Goal: Information Seeking & Learning: Learn about a topic

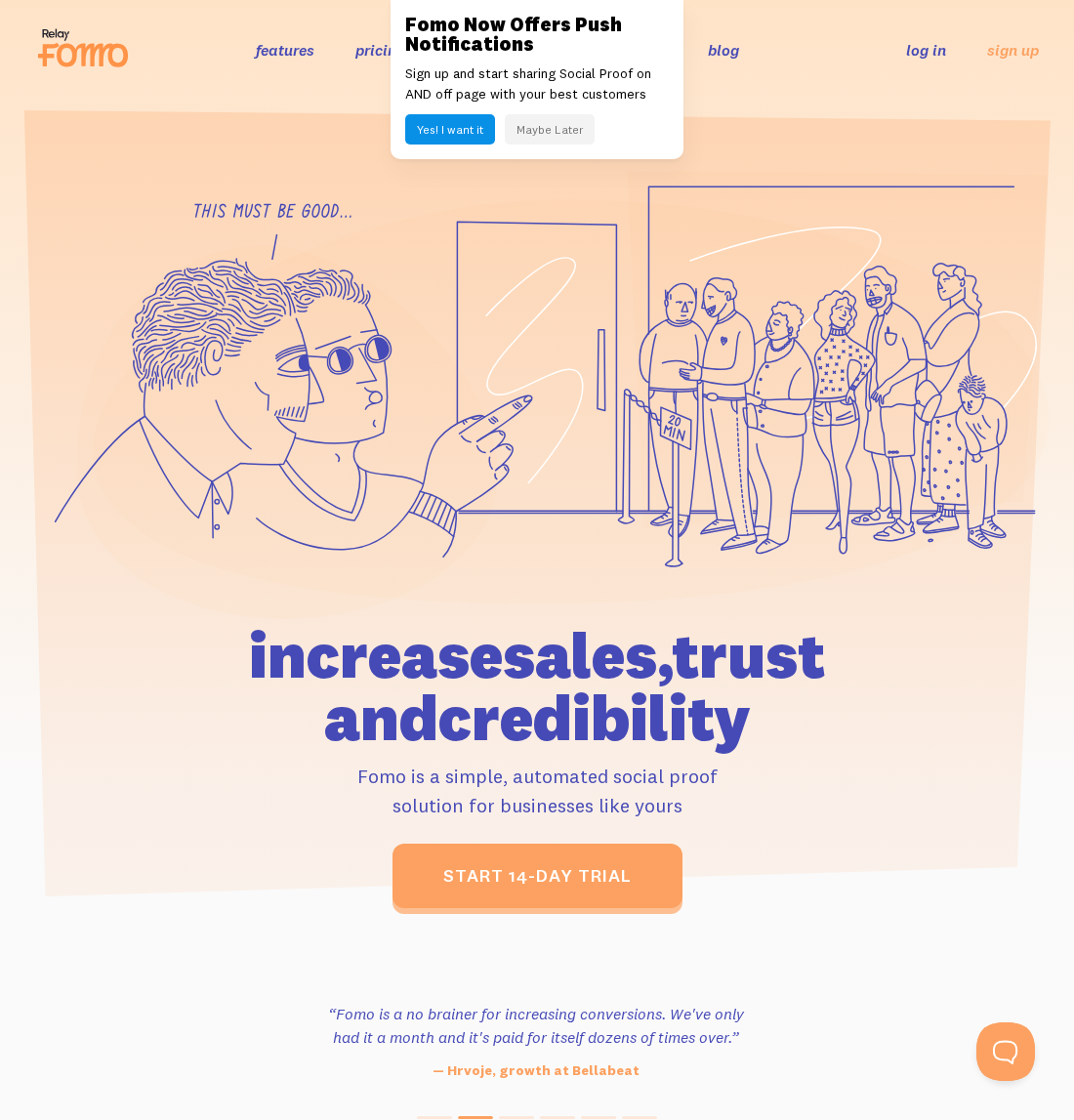
click at [555, 130] on button "Maybe Later" at bounding box center [549, 129] width 90 height 30
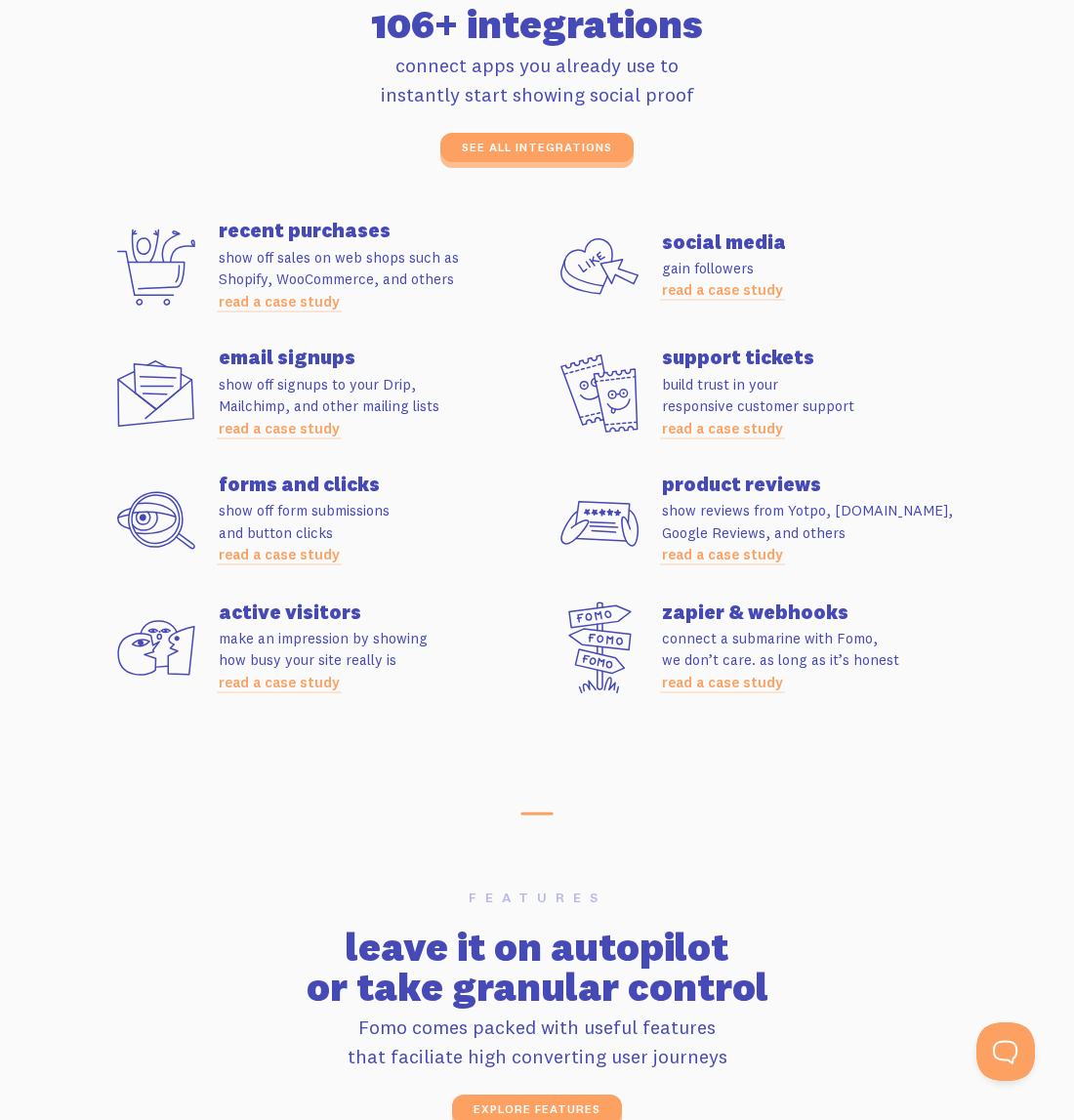
scroll to position [5078, 0]
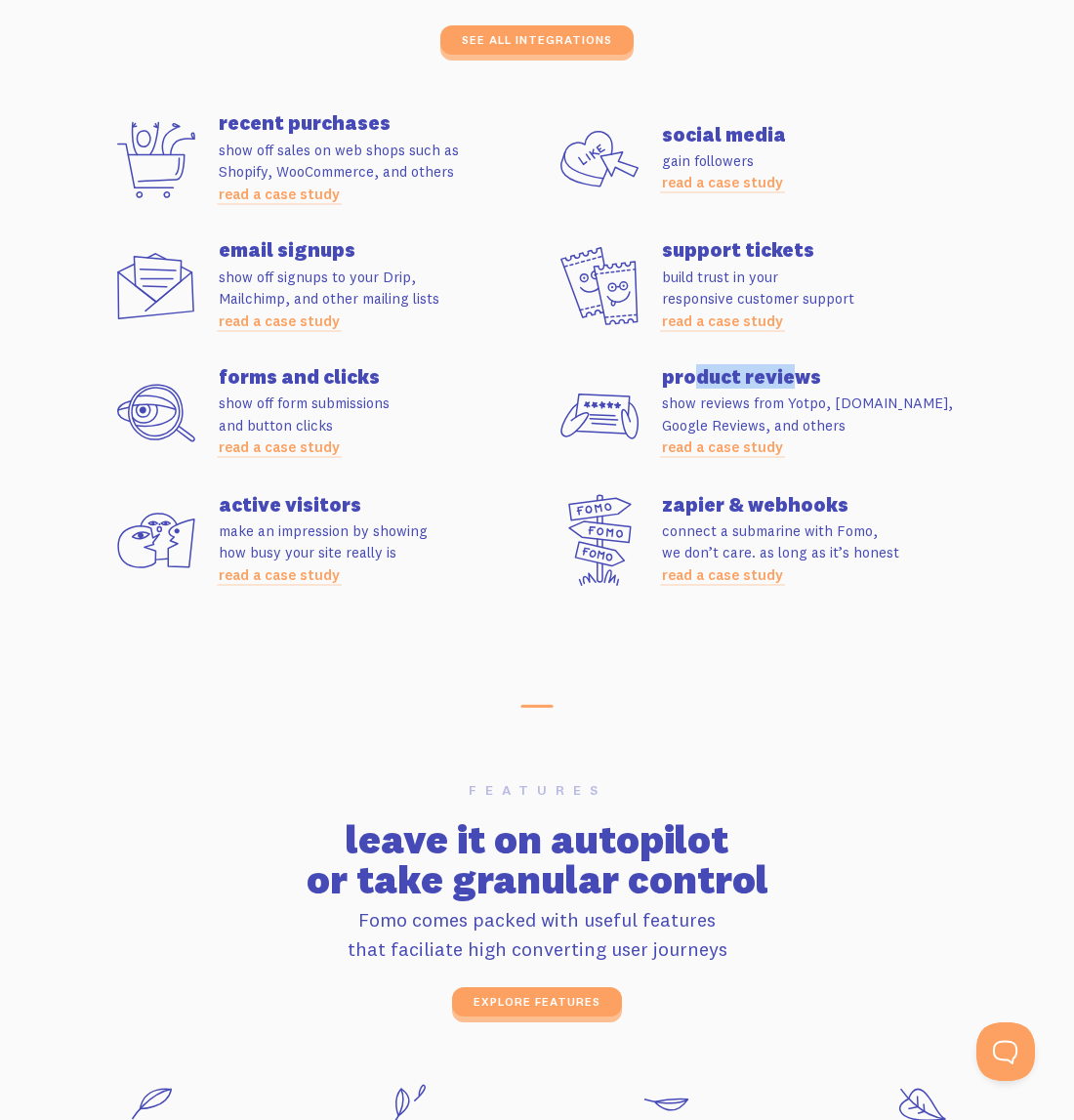
drag, startPoint x: 697, startPoint y: 375, endPoint x: 786, endPoint y: 366, distance: 89.5
click at [786, 367] on h4 "product reviews" at bounding box center [821, 377] width 319 height 20
drag, startPoint x: 299, startPoint y: 141, endPoint x: 351, endPoint y: 146, distance: 52.2
click at [347, 145] on p "show off sales on web shops such as Shopify, WooCommerce, and others read a cas…" at bounding box center [378, 173] width 319 height 67
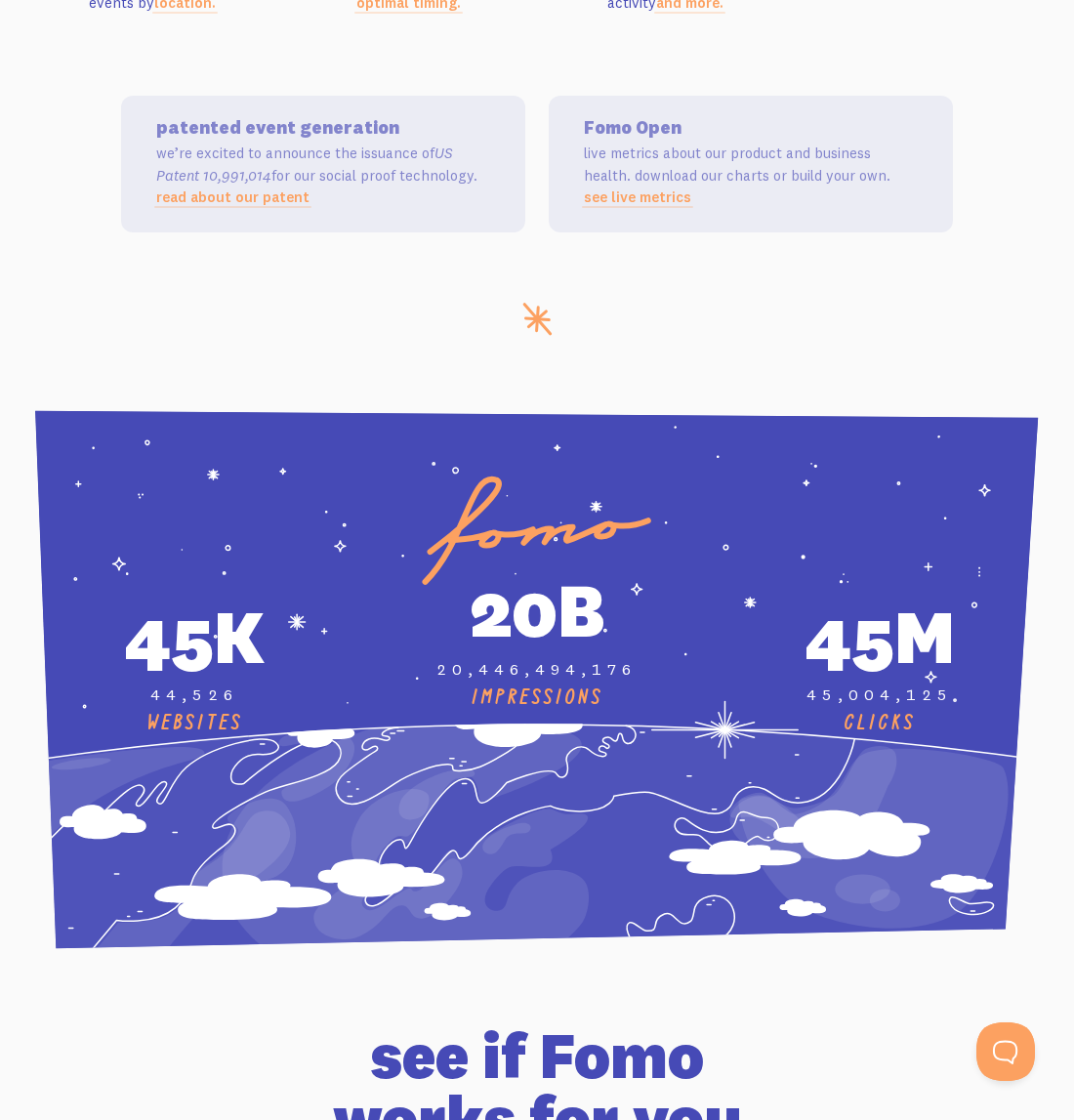
scroll to position [6640, 0]
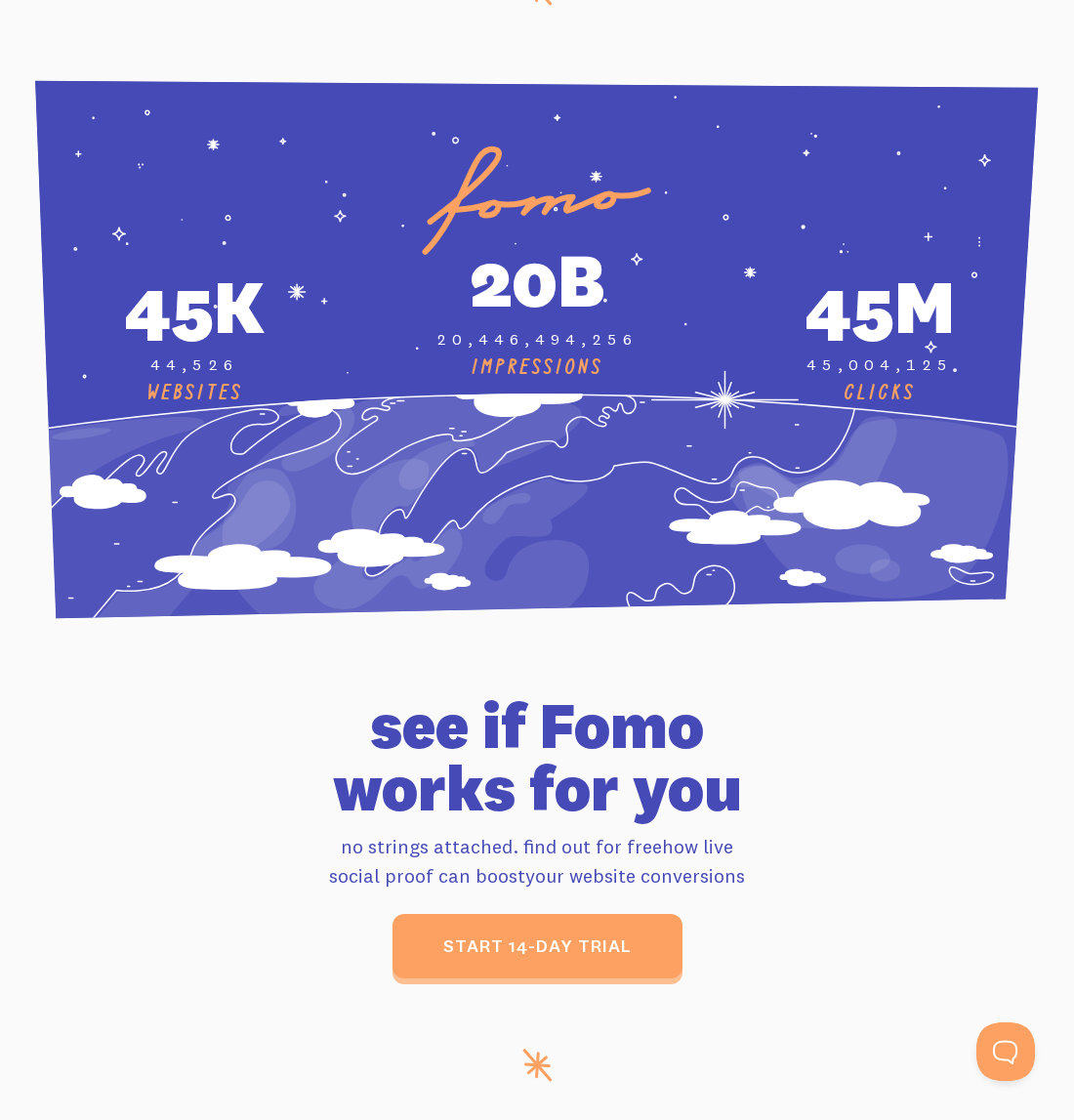
drag, startPoint x: 418, startPoint y: 409, endPoint x: 812, endPoint y: 716, distance: 499.5
click at [806, 721] on h1 "see if Fomo works for you" at bounding box center [537, 757] width 864 height 126
click at [660, 726] on h1 "see if Fomo works for you" at bounding box center [537, 757] width 864 height 126
click at [660, 723] on h1 "see if Fomo works for you" at bounding box center [537, 757] width 864 height 126
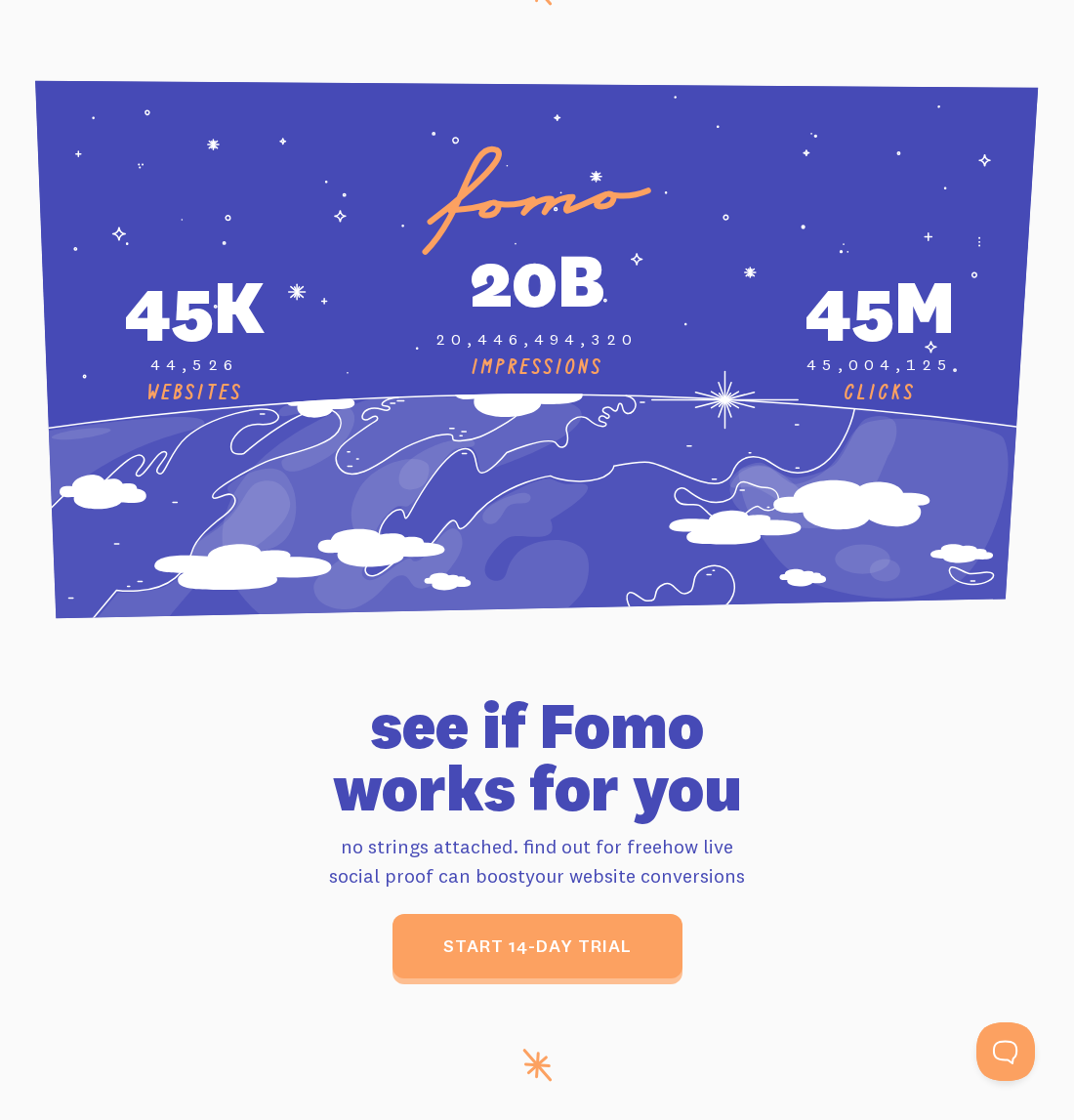
click at [660, 723] on h1 "see if Fomo works for you" at bounding box center [537, 757] width 864 height 126
click at [616, 770] on h1 "see if Fomo works for you" at bounding box center [537, 757] width 864 height 126
click at [630, 737] on h1 "see if Fomo works for you" at bounding box center [537, 757] width 864 height 126
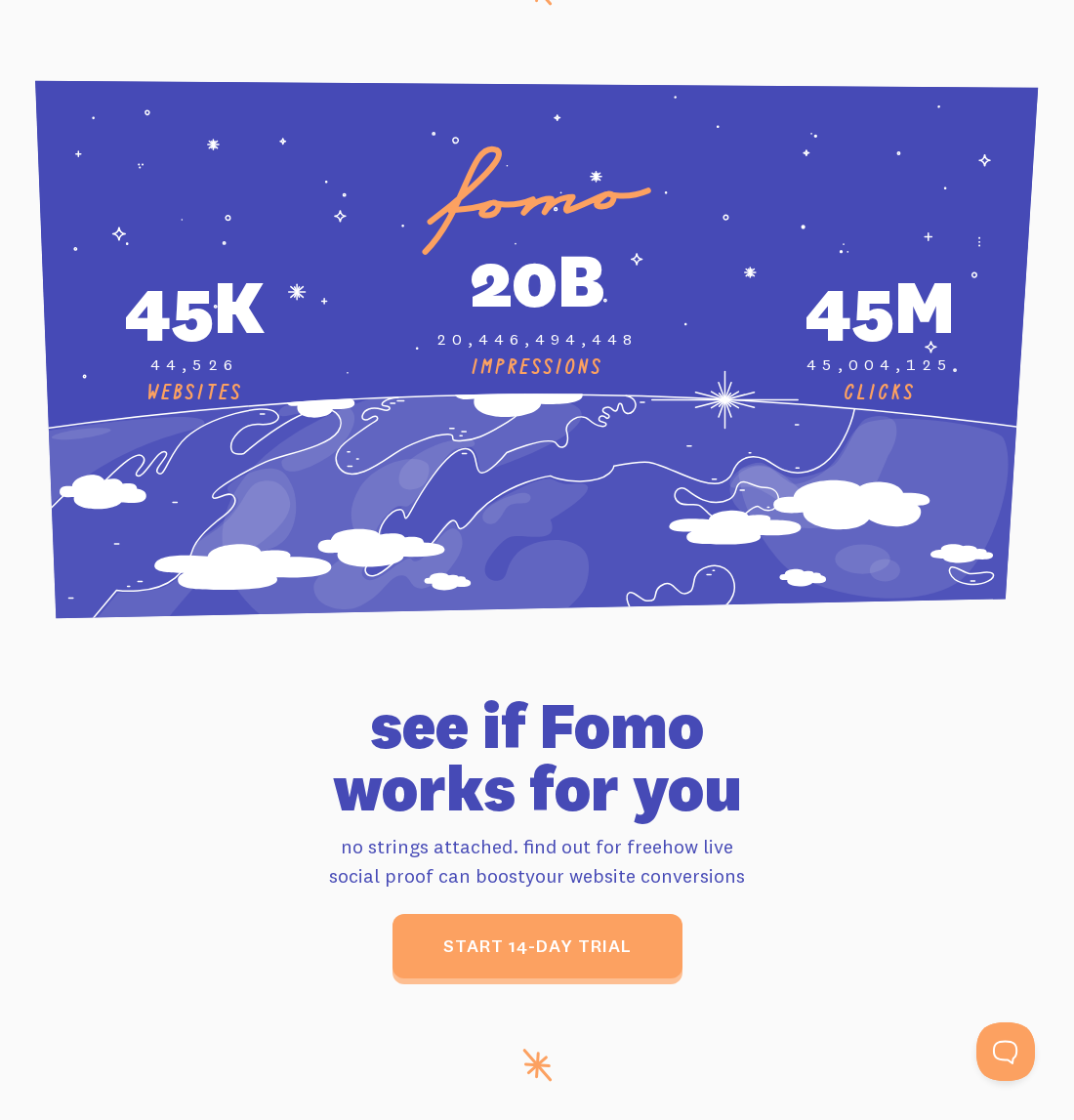
click at [630, 737] on h1 "see if Fomo works for you" at bounding box center [537, 757] width 864 height 126
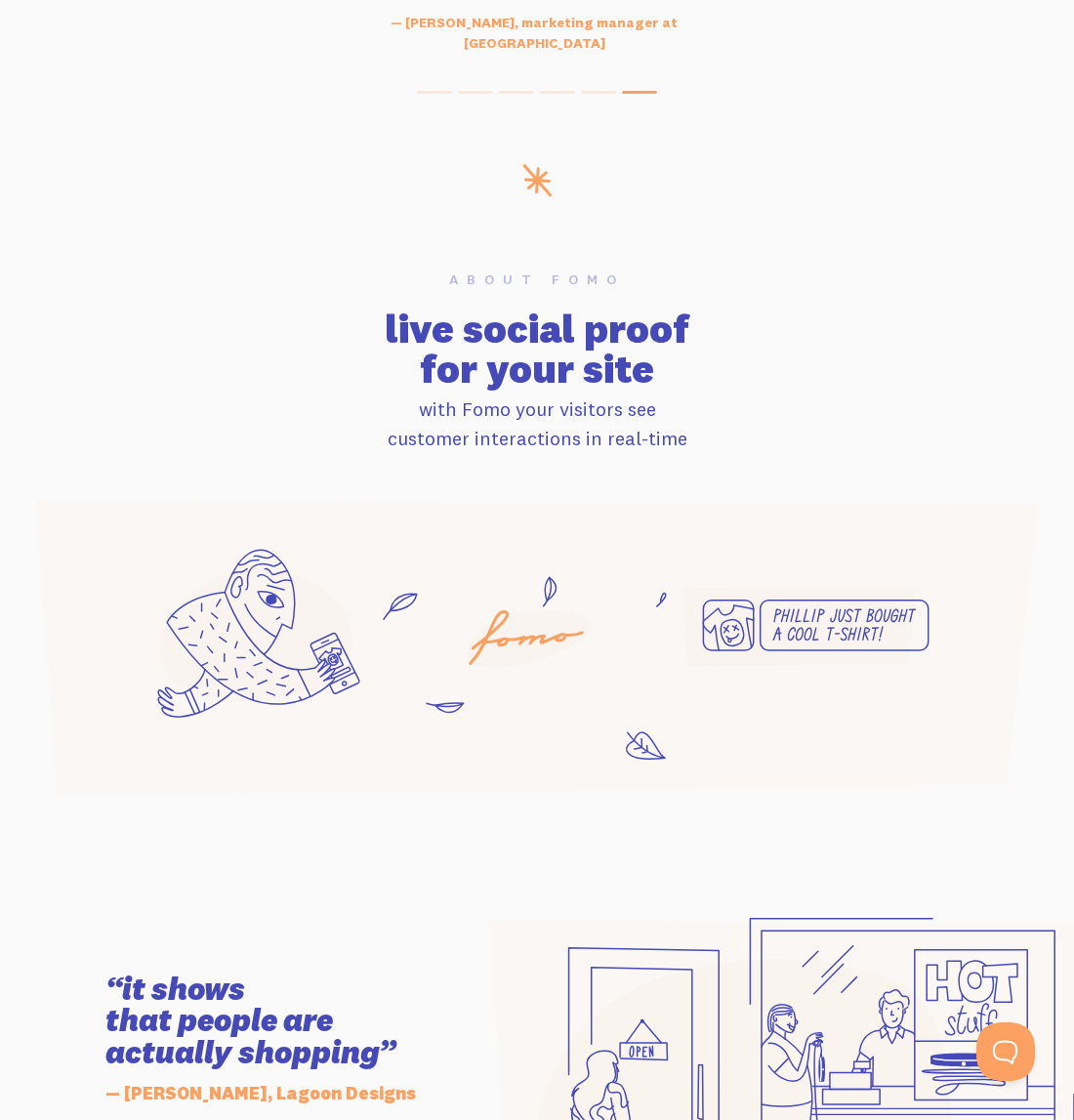
scroll to position [0, 0]
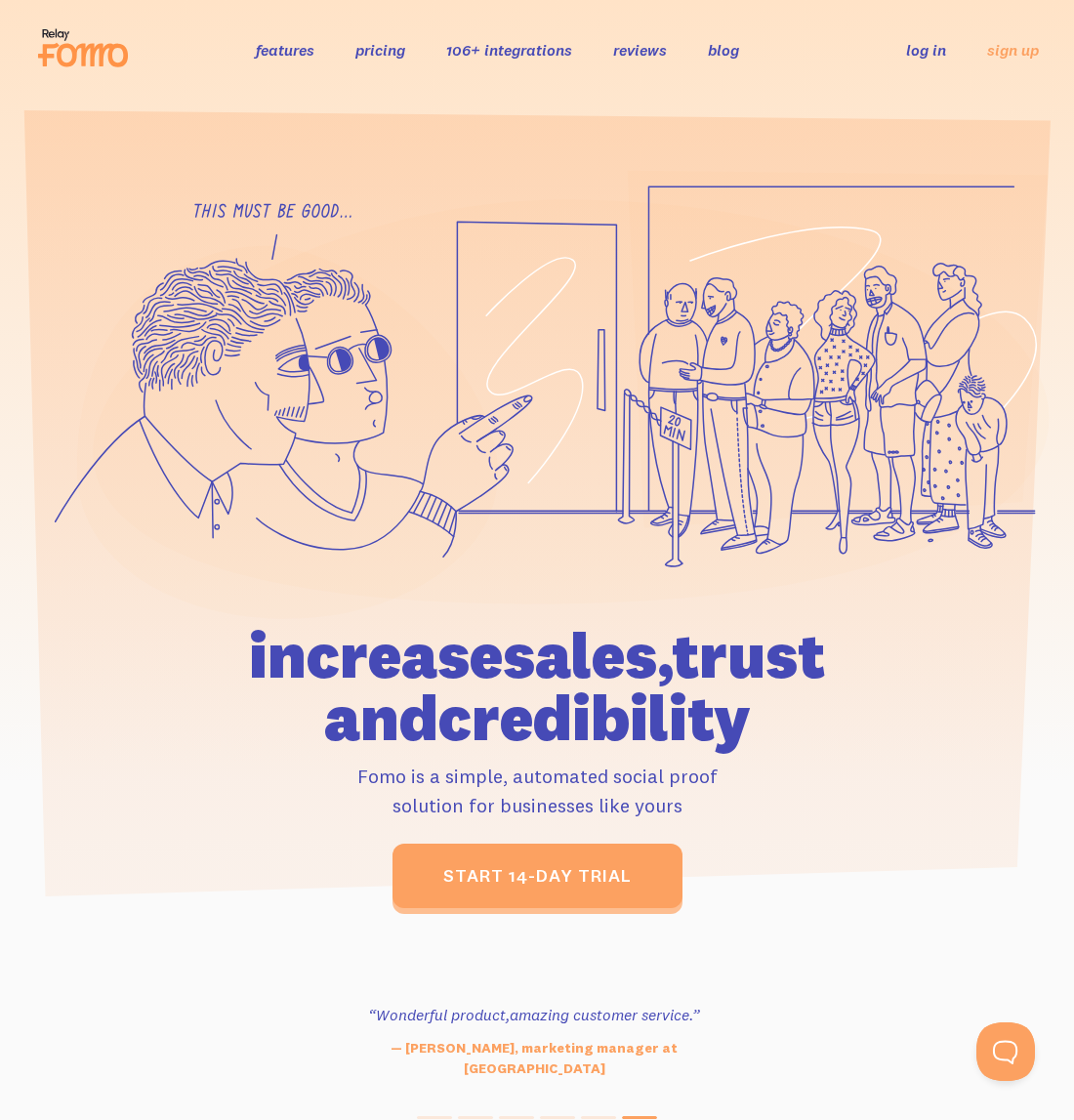
drag, startPoint x: 626, startPoint y: 604, endPoint x: 628, endPoint y: 290, distance: 314.0
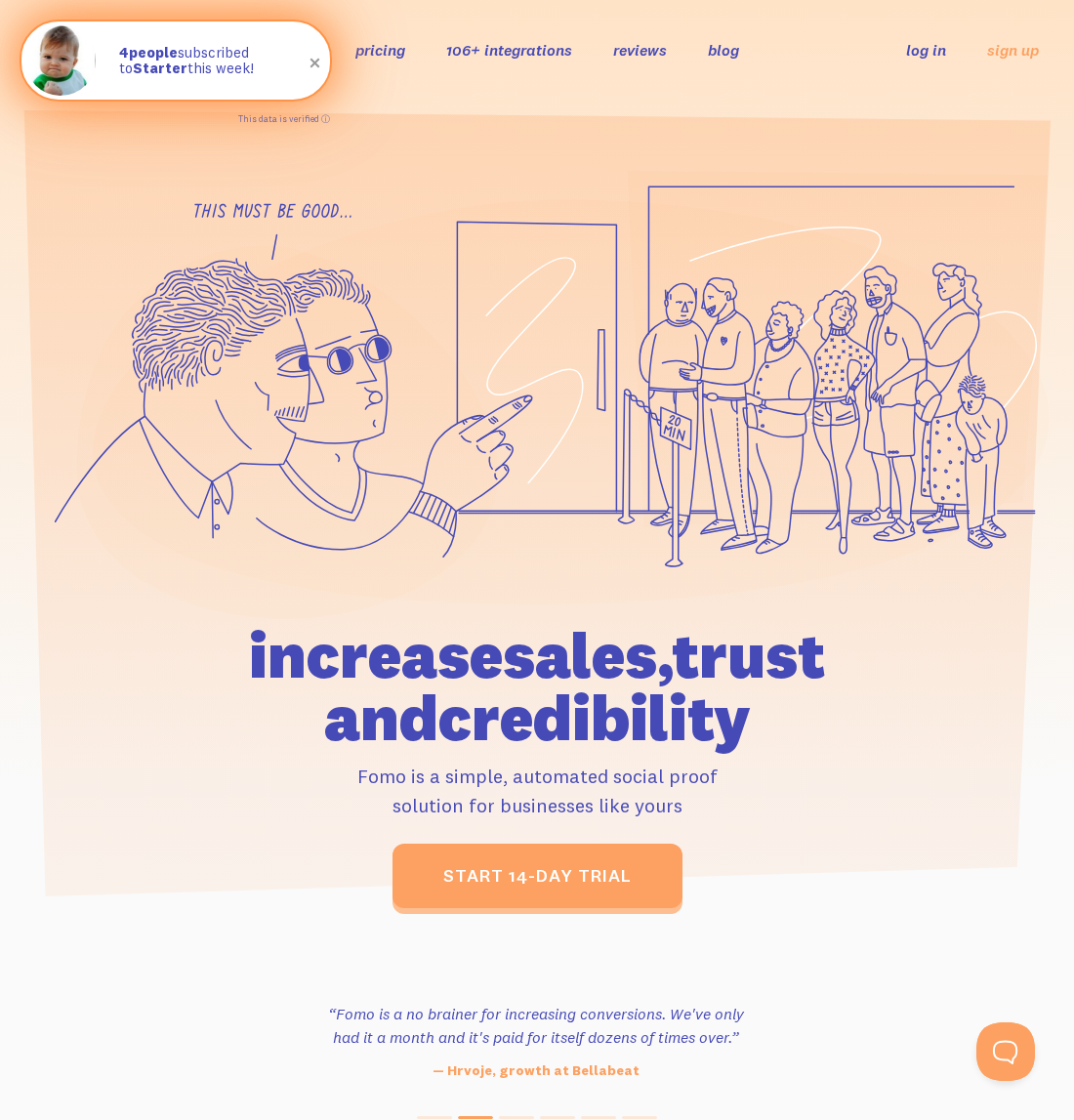
click at [312, 61] on span at bounding box center [316, 64] width 33 height 33
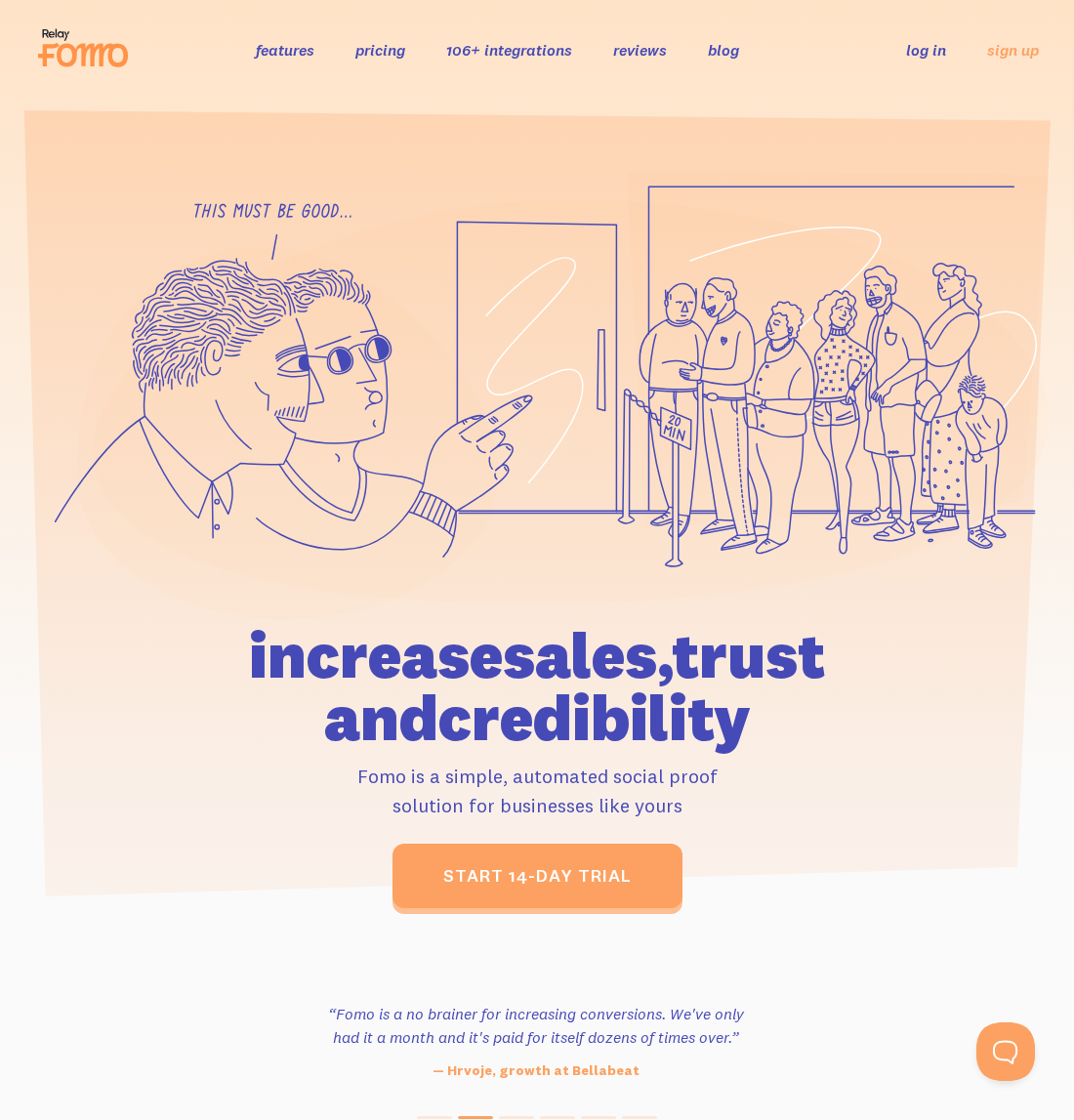
click at [294, 53] on link "features" at bounding box center [285, 50] width 59 height 20
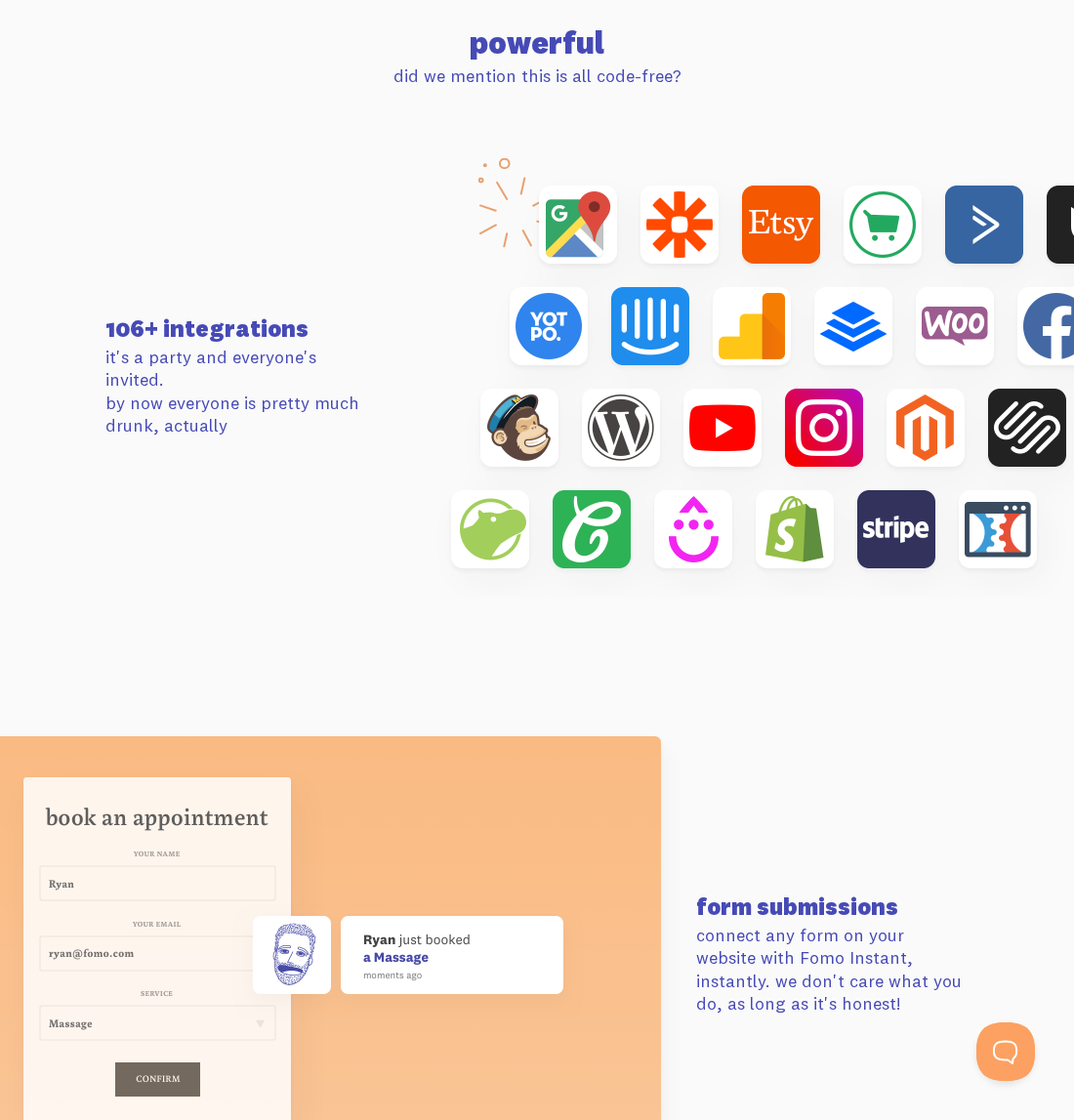
scroll to position [6249, 0]
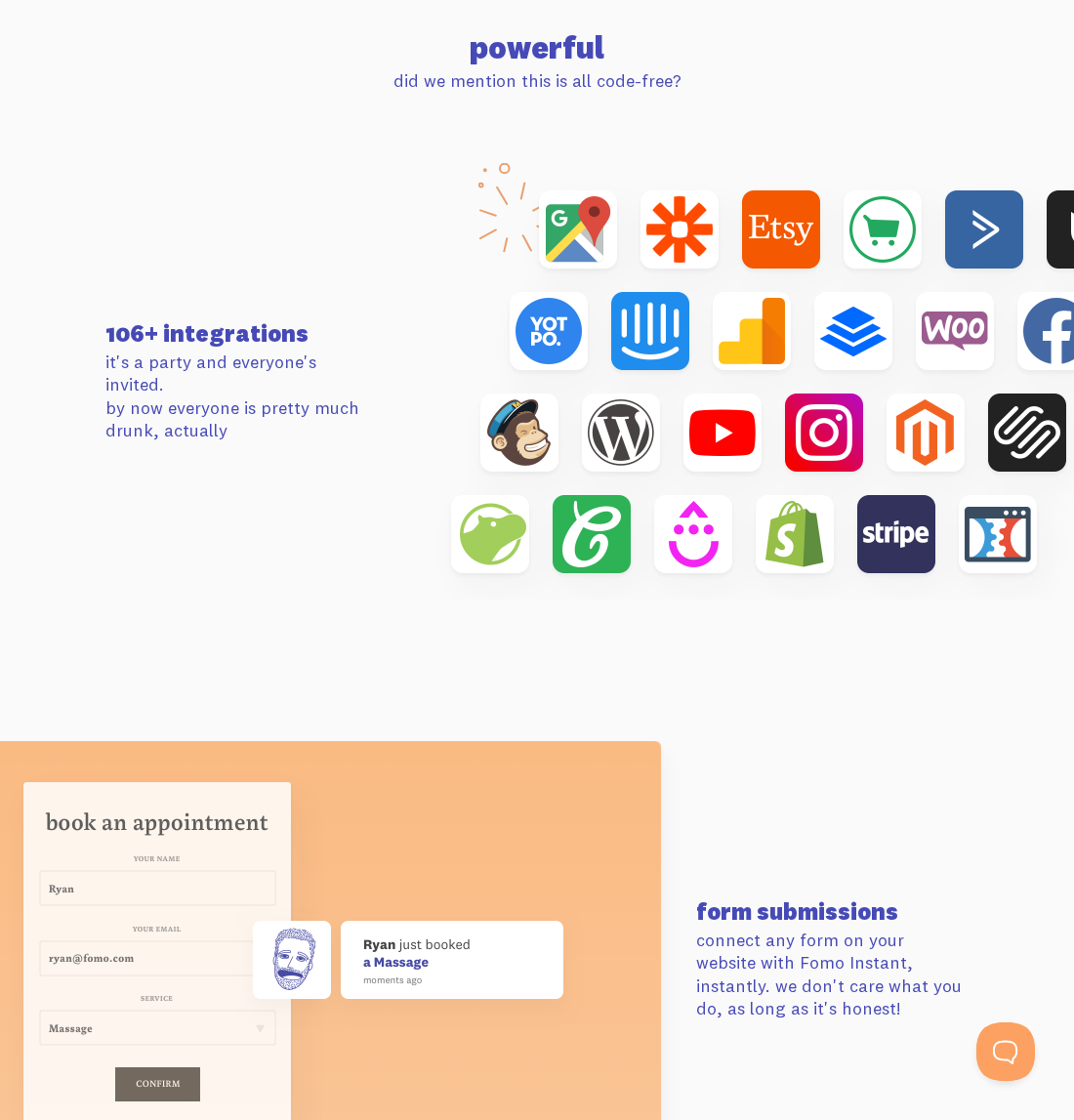
drag, startPoint x: 750, startPoint y: 593, endPoint x: 869, endPoint y: 573, distance: 120.7
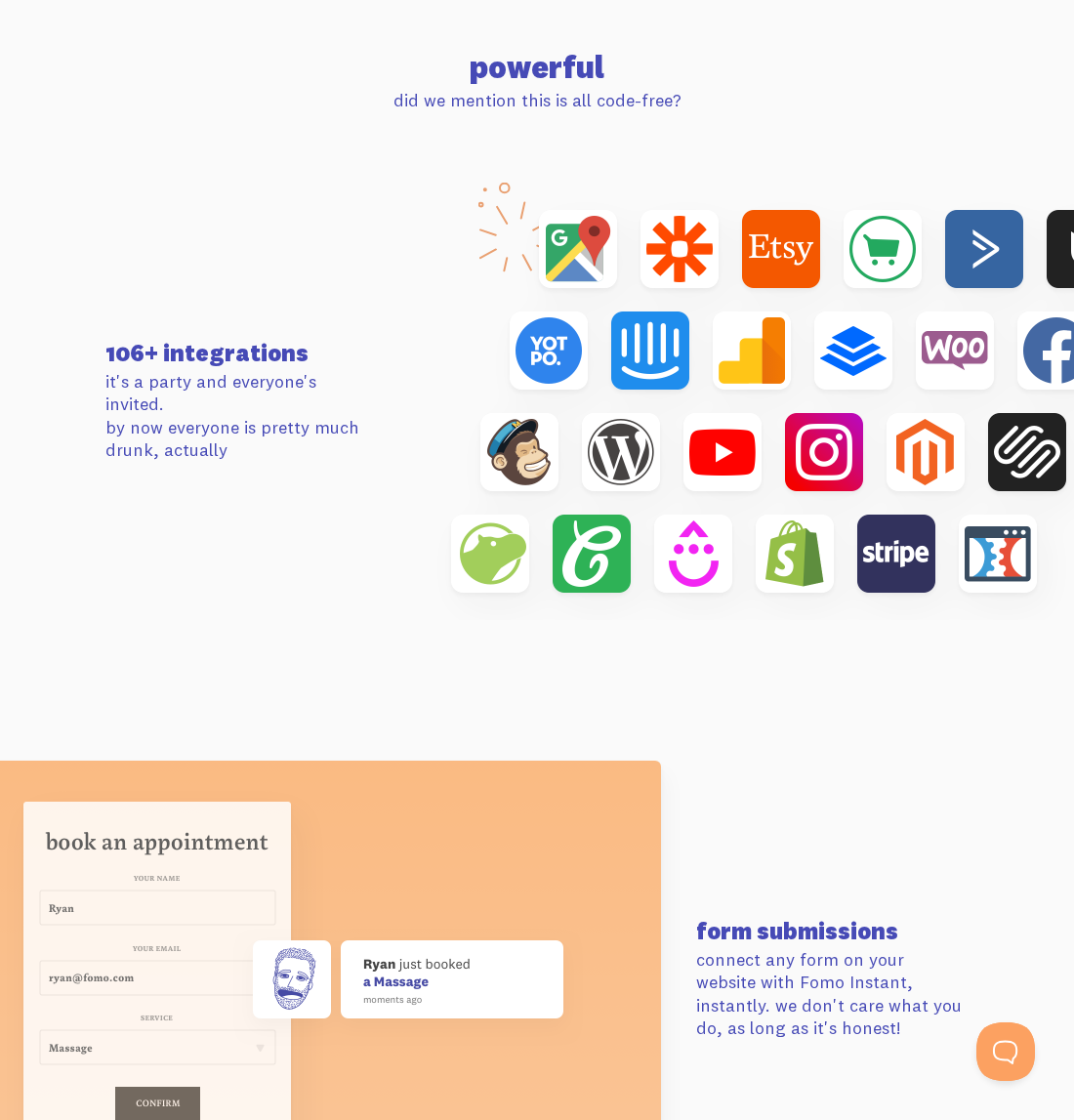
drag, startPoint x: 869, startPoint y: 573, endPoint x: 891, endPoint y: 535, distance: 43.9
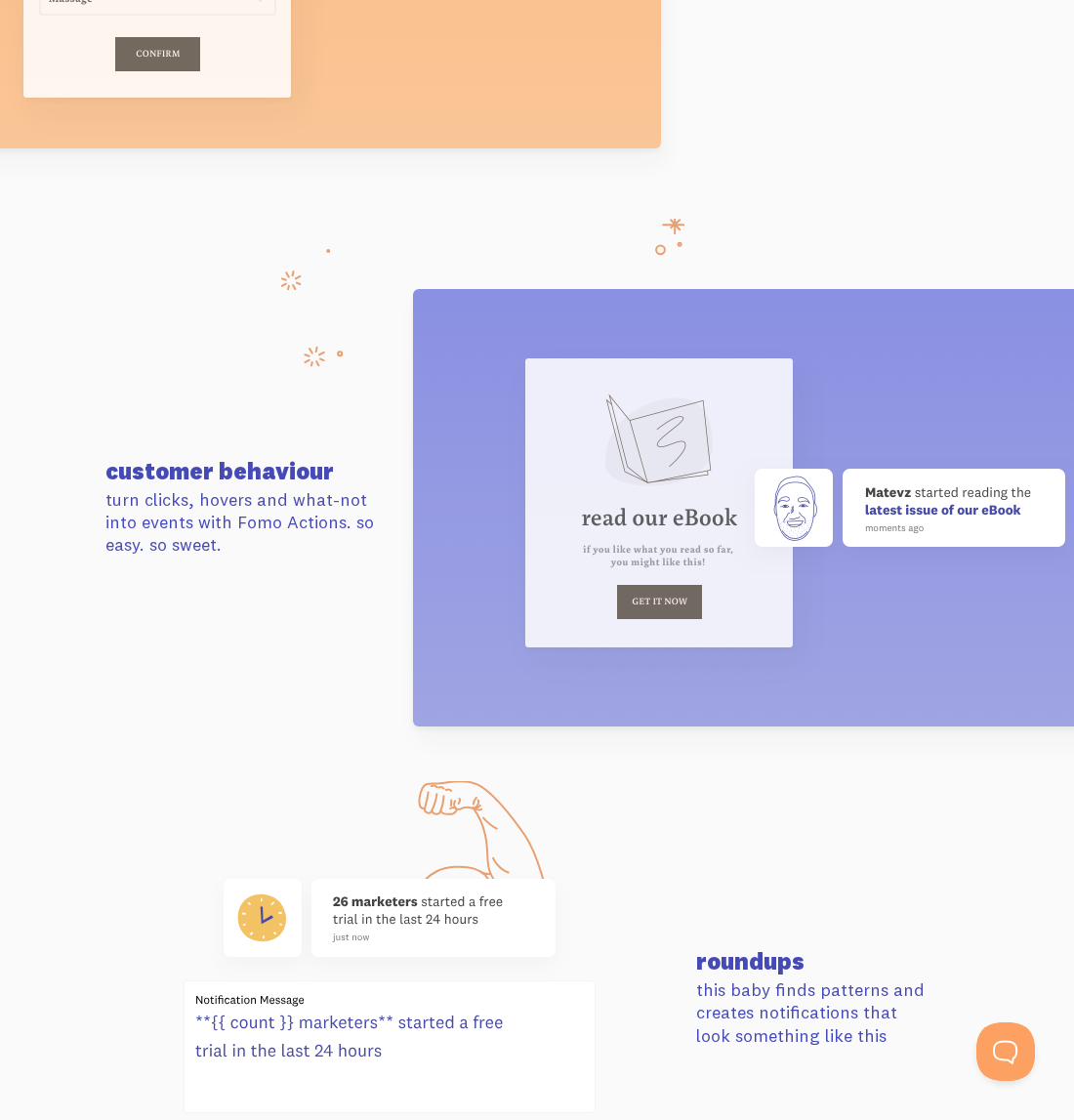
drag, startPoint x: 894, startPoint y: 500, endPoint x: 915, endPoint y: 759, distance: 259.8
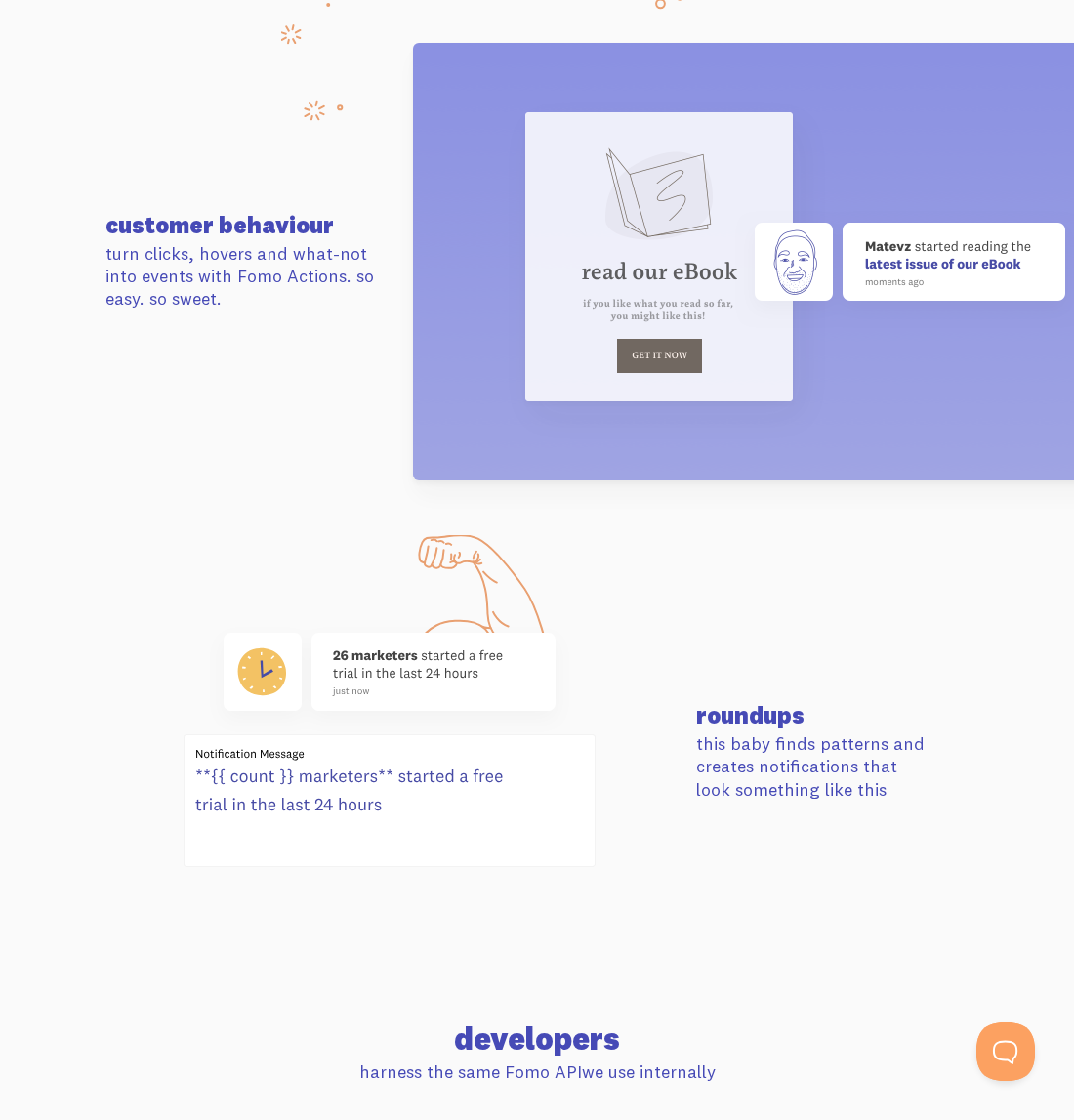
drag, startPoint x: 892, startPoint y: 606, endPoint x: 892, endPoint y: 679, distance: 73.0
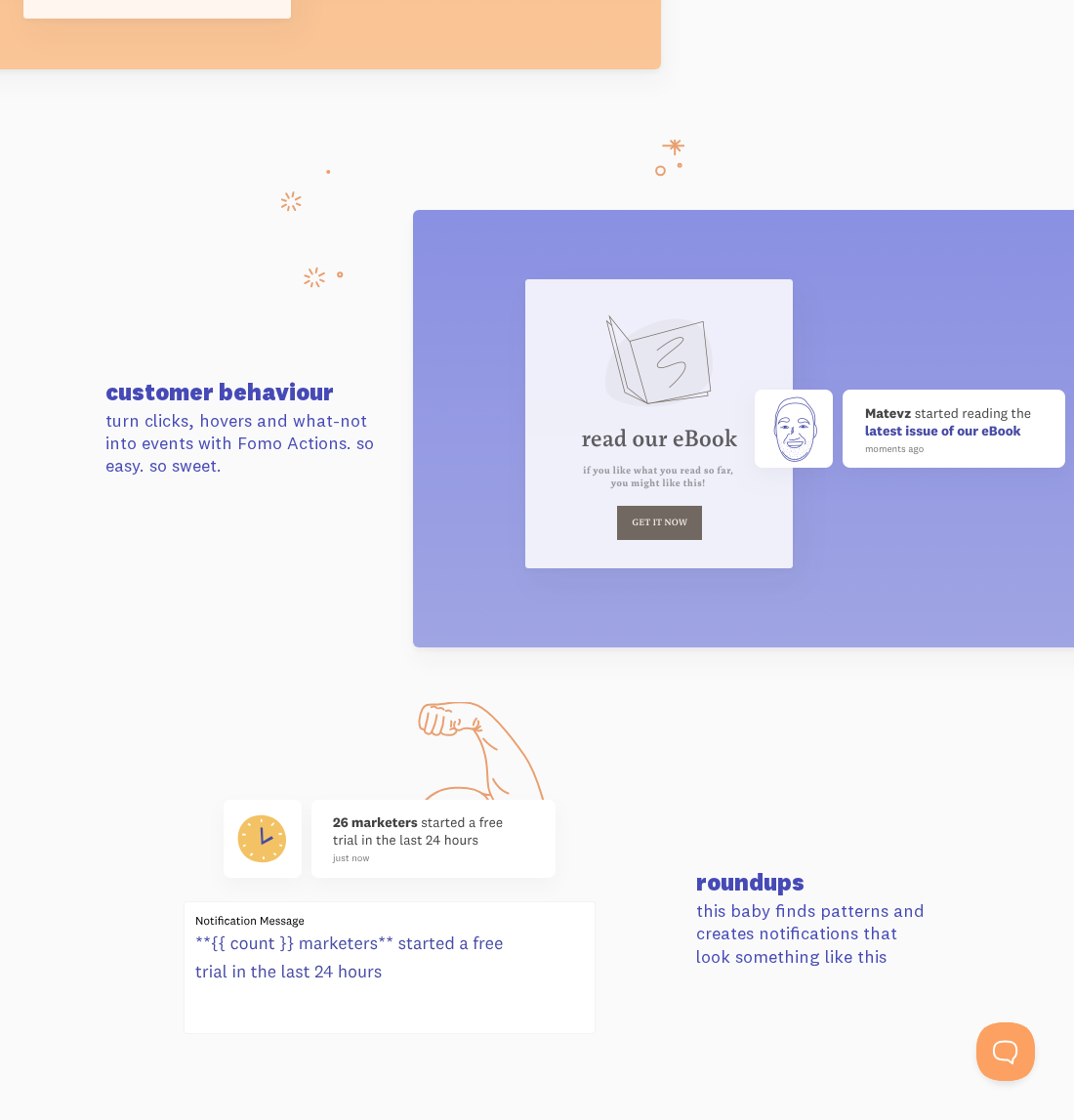
drag, startPoint x: 889, startPoint y: 679, endPoint x: 889, endPoint y: 437, distance: 242.0
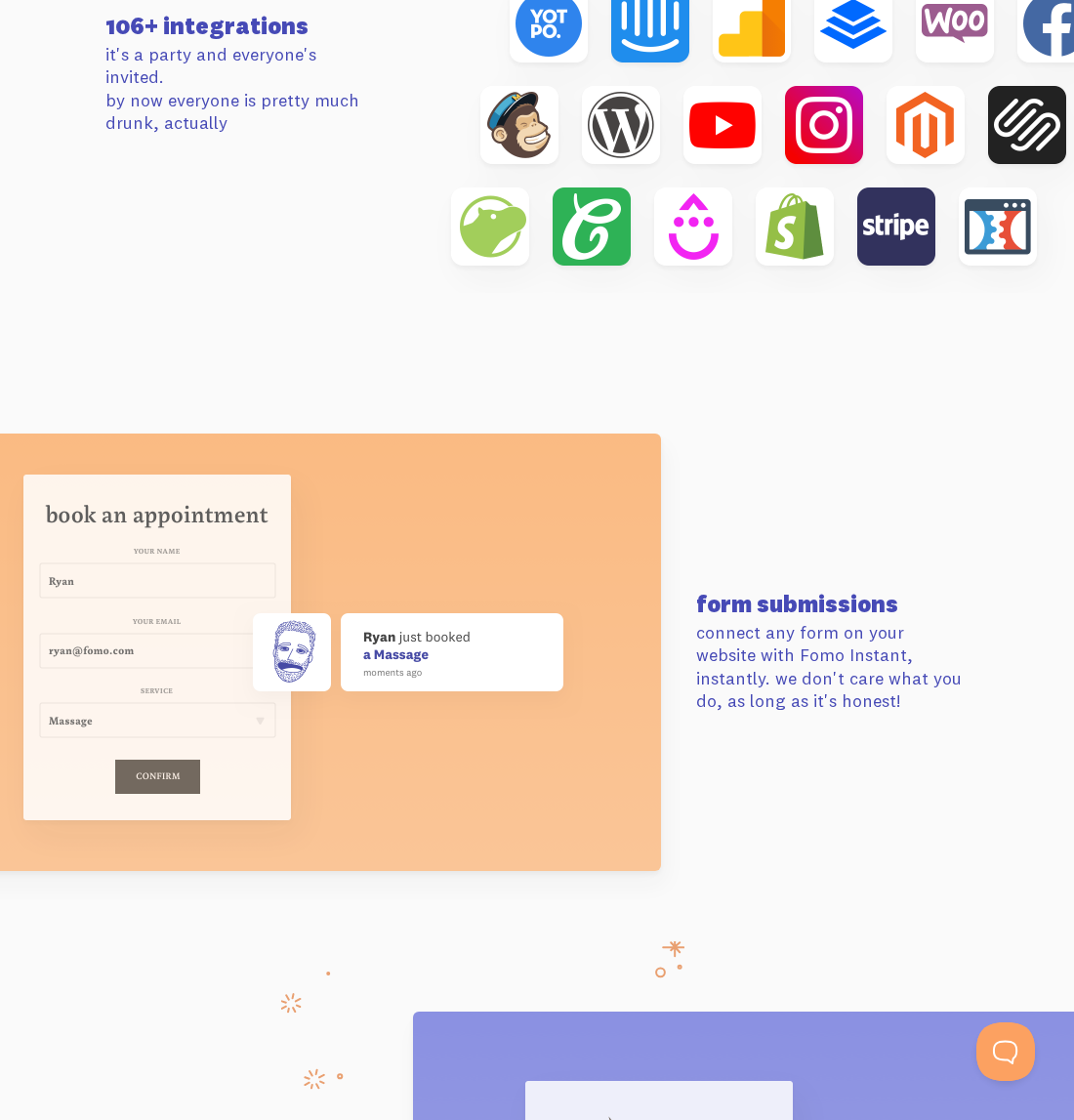
scroll to position [6385, 0]
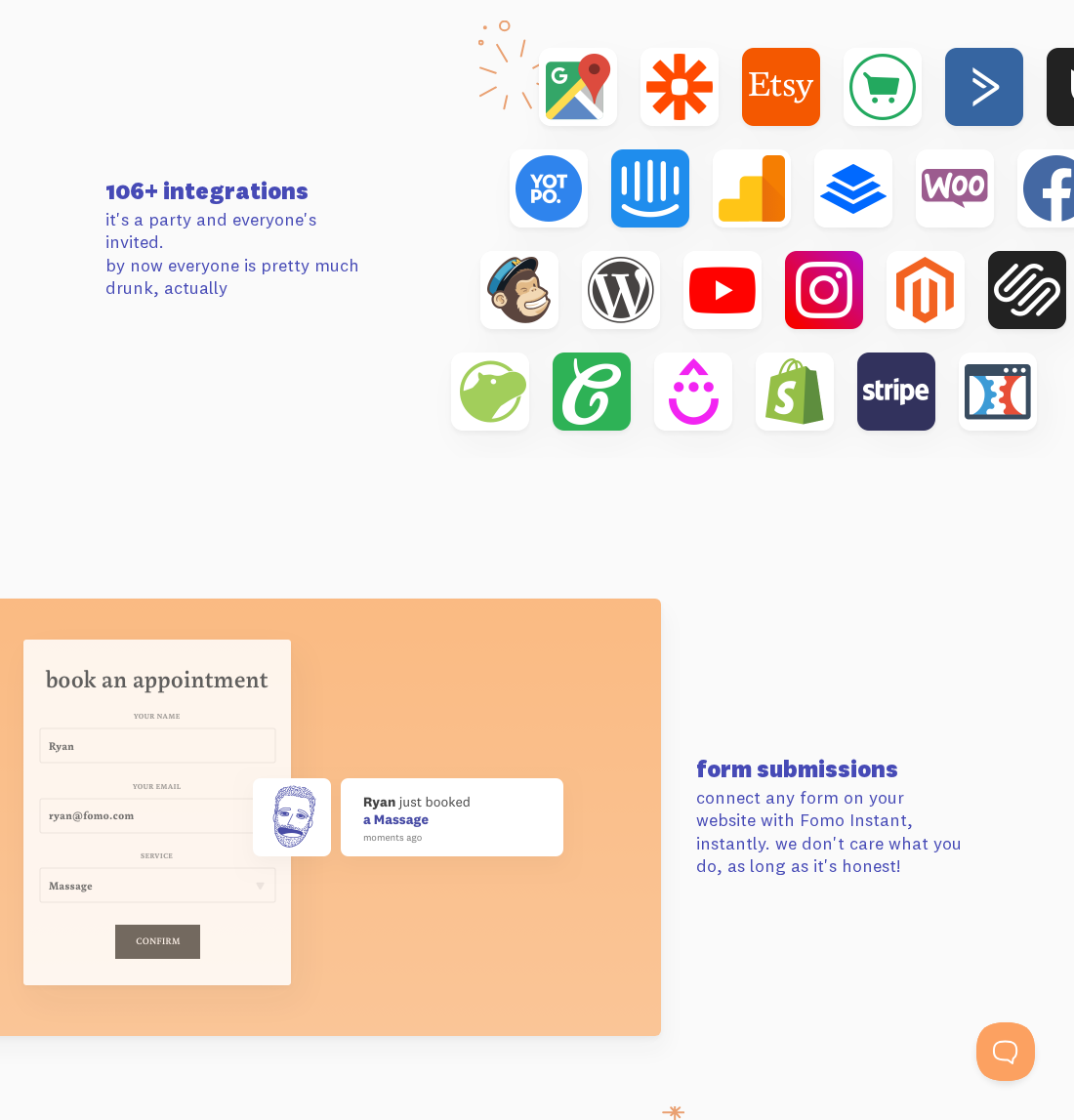
click at [987, 91] on img at bounding box center [788, 239] width 750 height 438
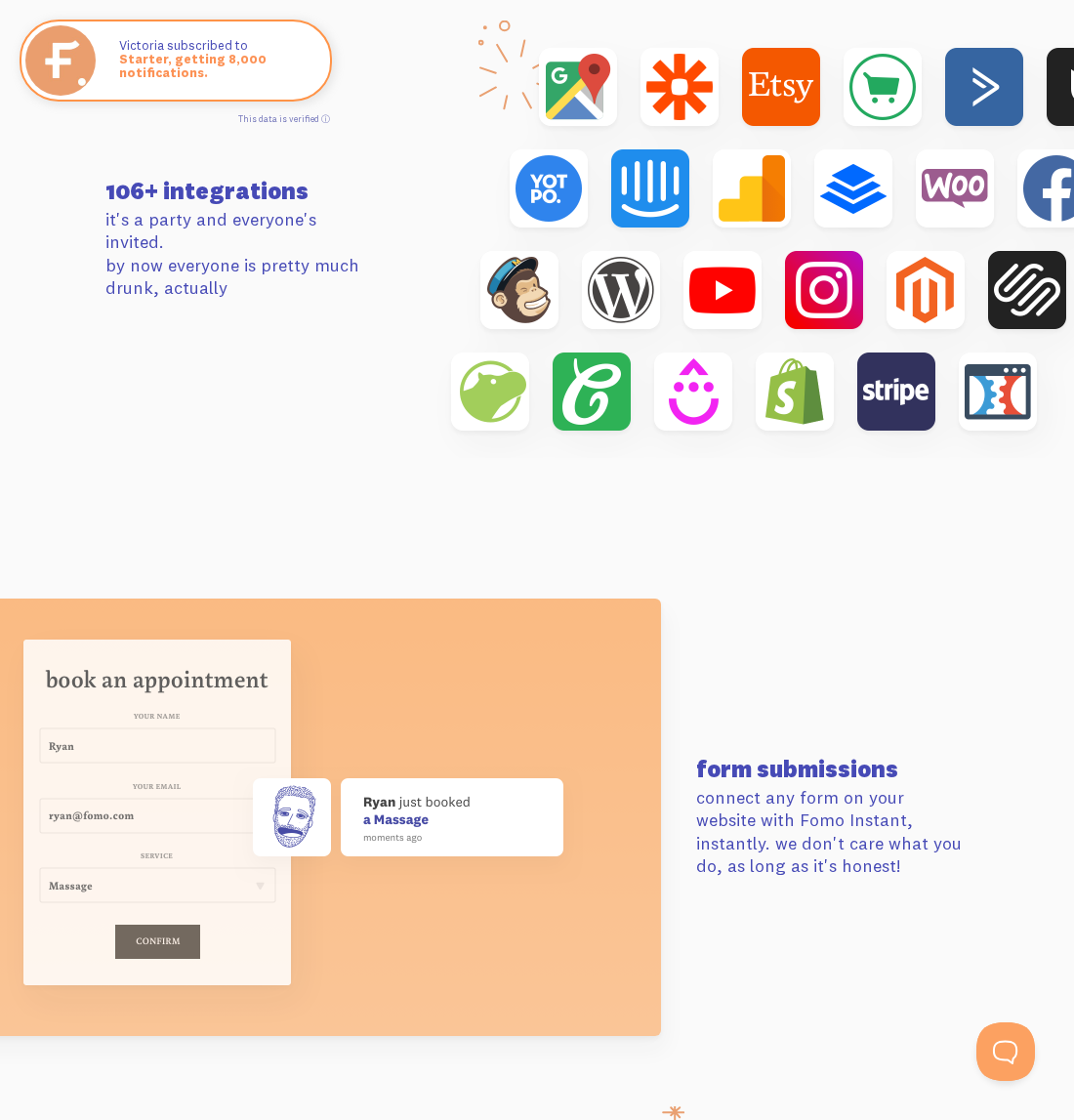
click at [420, 287] on img at bounding box center [788, 239] width 750 height 438
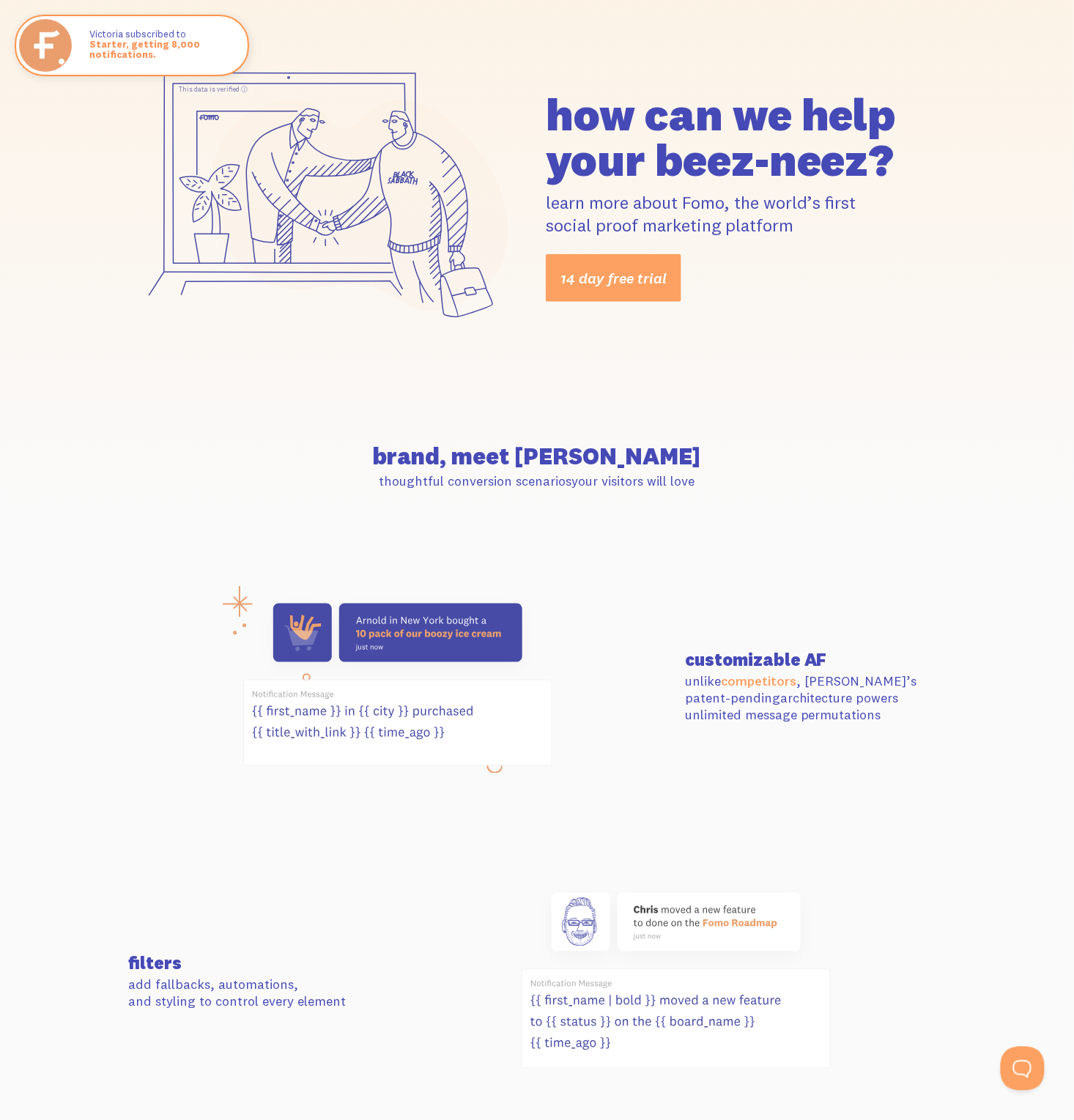
scroll to position [0, 0]
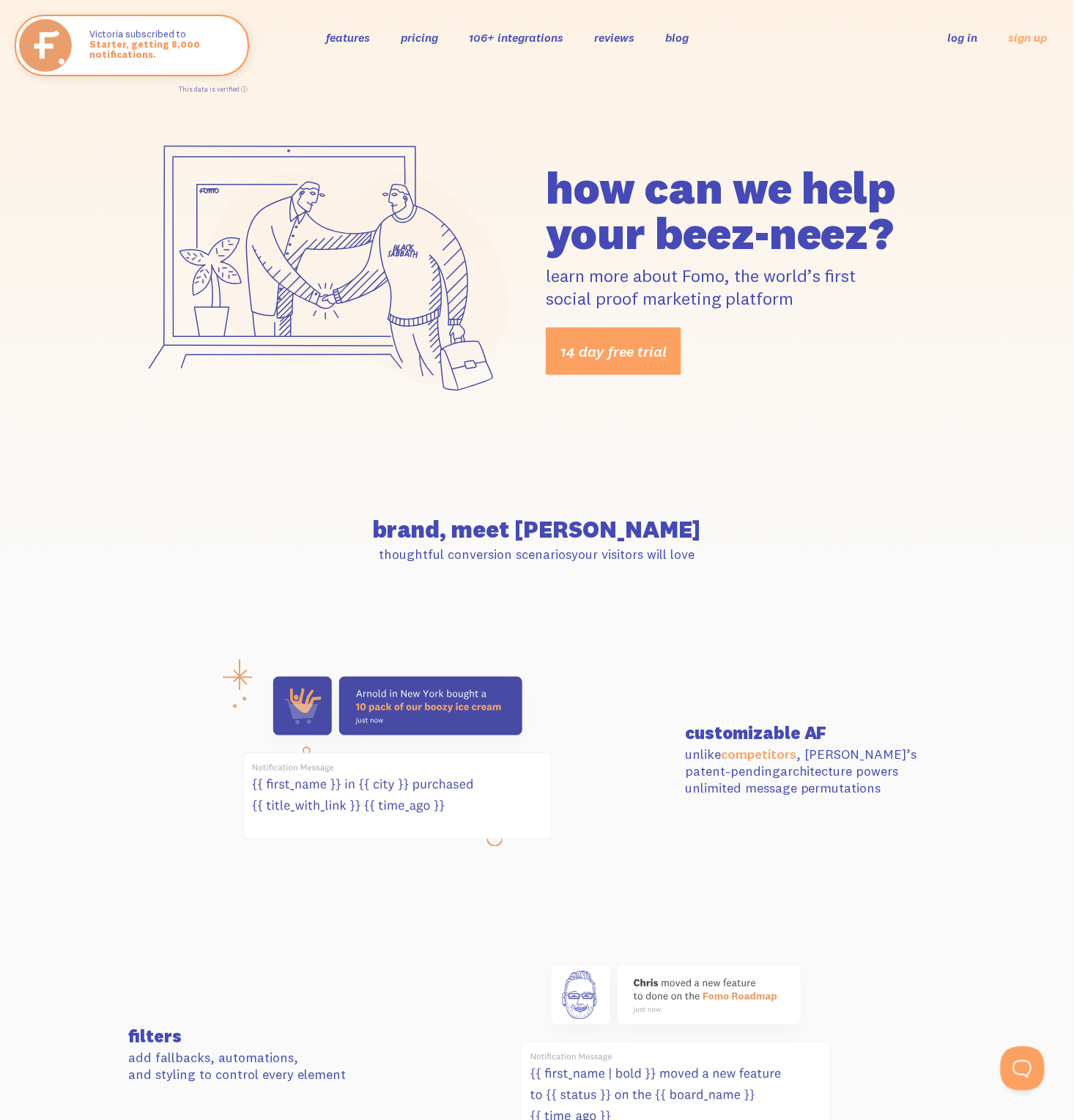
drag, startPoint x: 637, startPoint y: 530, endPoint x: 604, endPoint y: 253, distance: 279.0
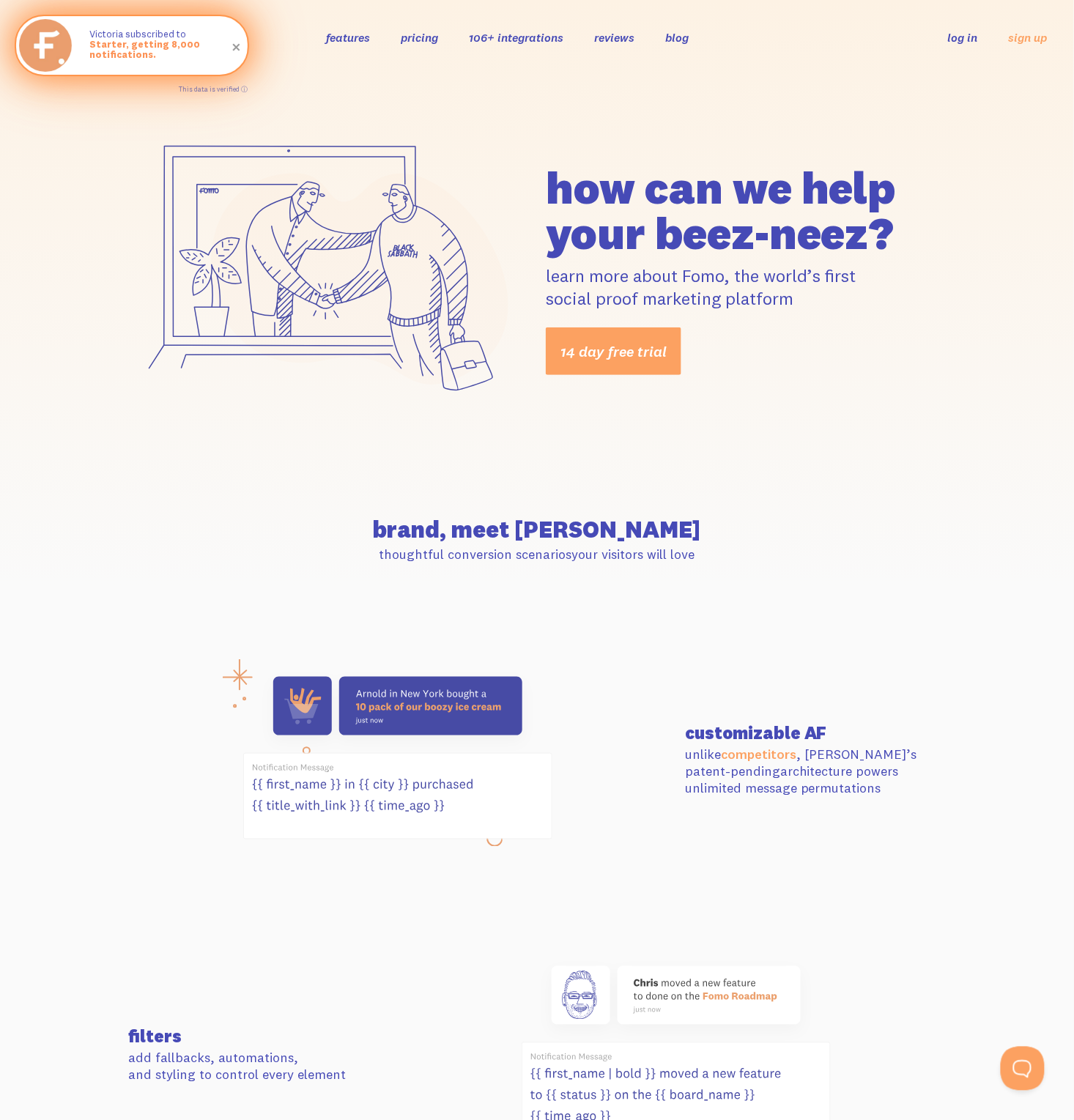
click at [109, 48] on span "Starter, getting 8,000 notifications." at bounding box center [161, 49] width 144 height 21
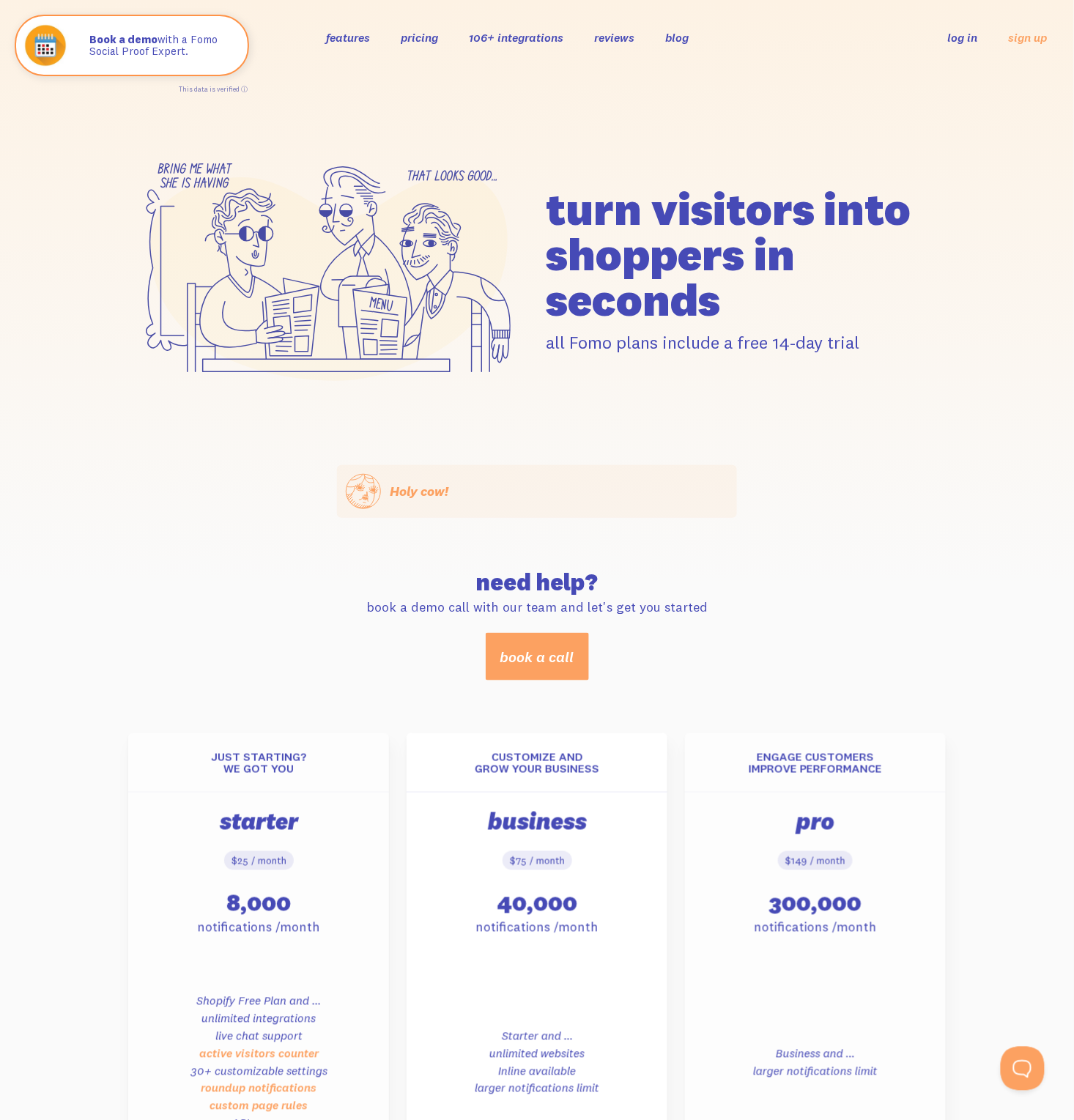
click at [422, 32] on link "pricing" at bounding box center [419, 38] width 38 height 15
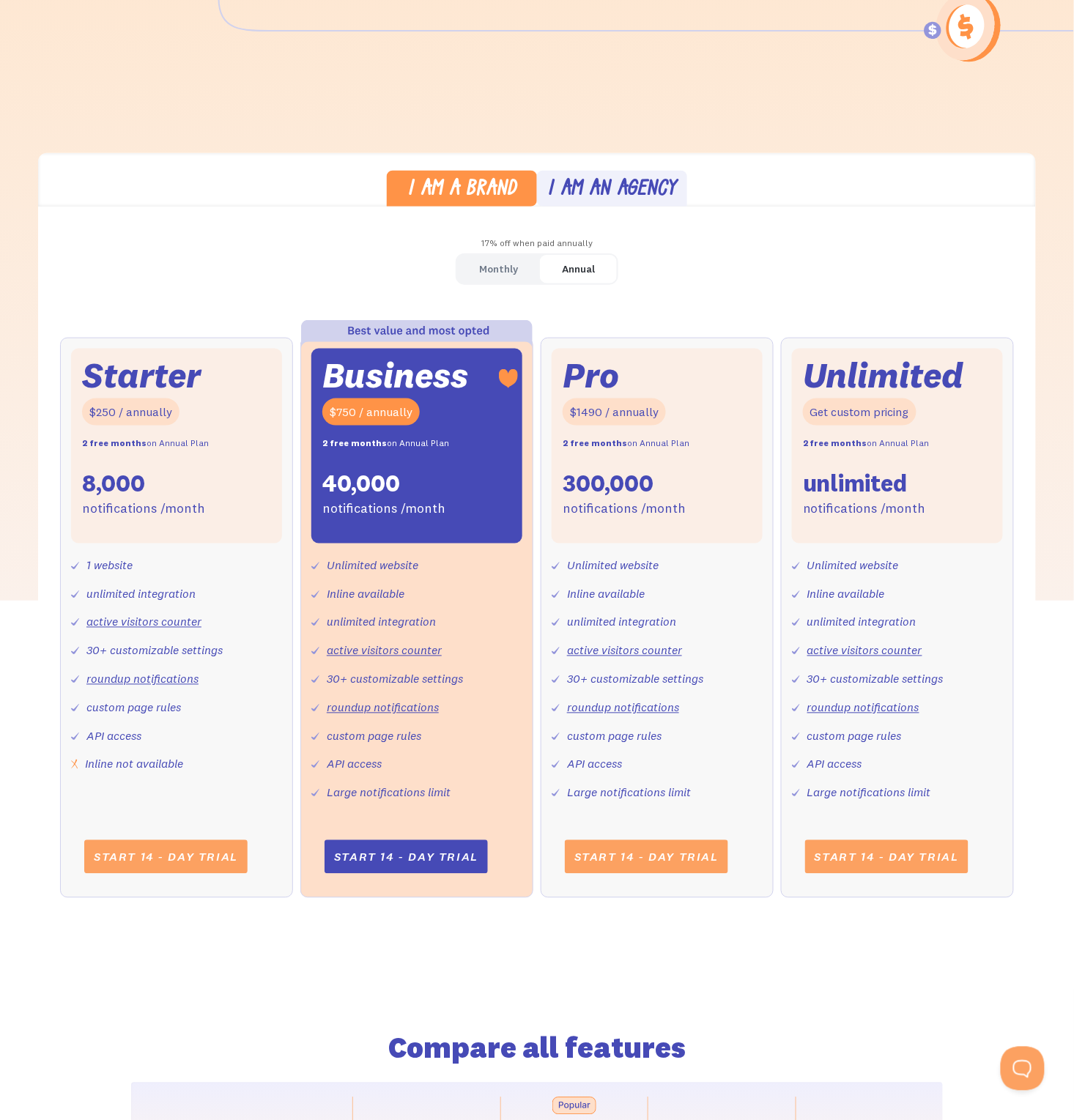
scroll to position [293, 0]
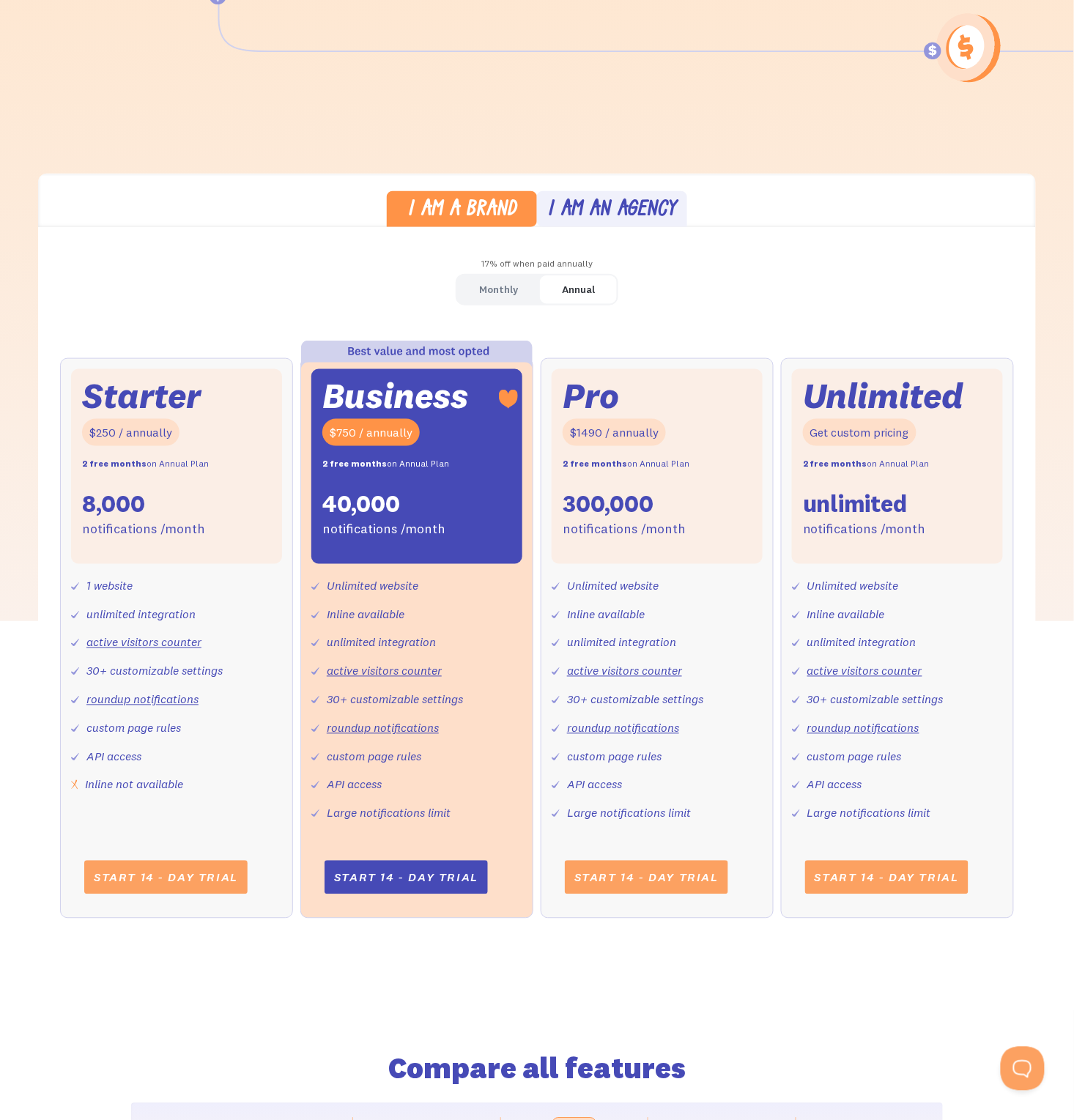
click at [516, 284] on div "Monthly" at bounding box center [498, 289] width 39 height 21
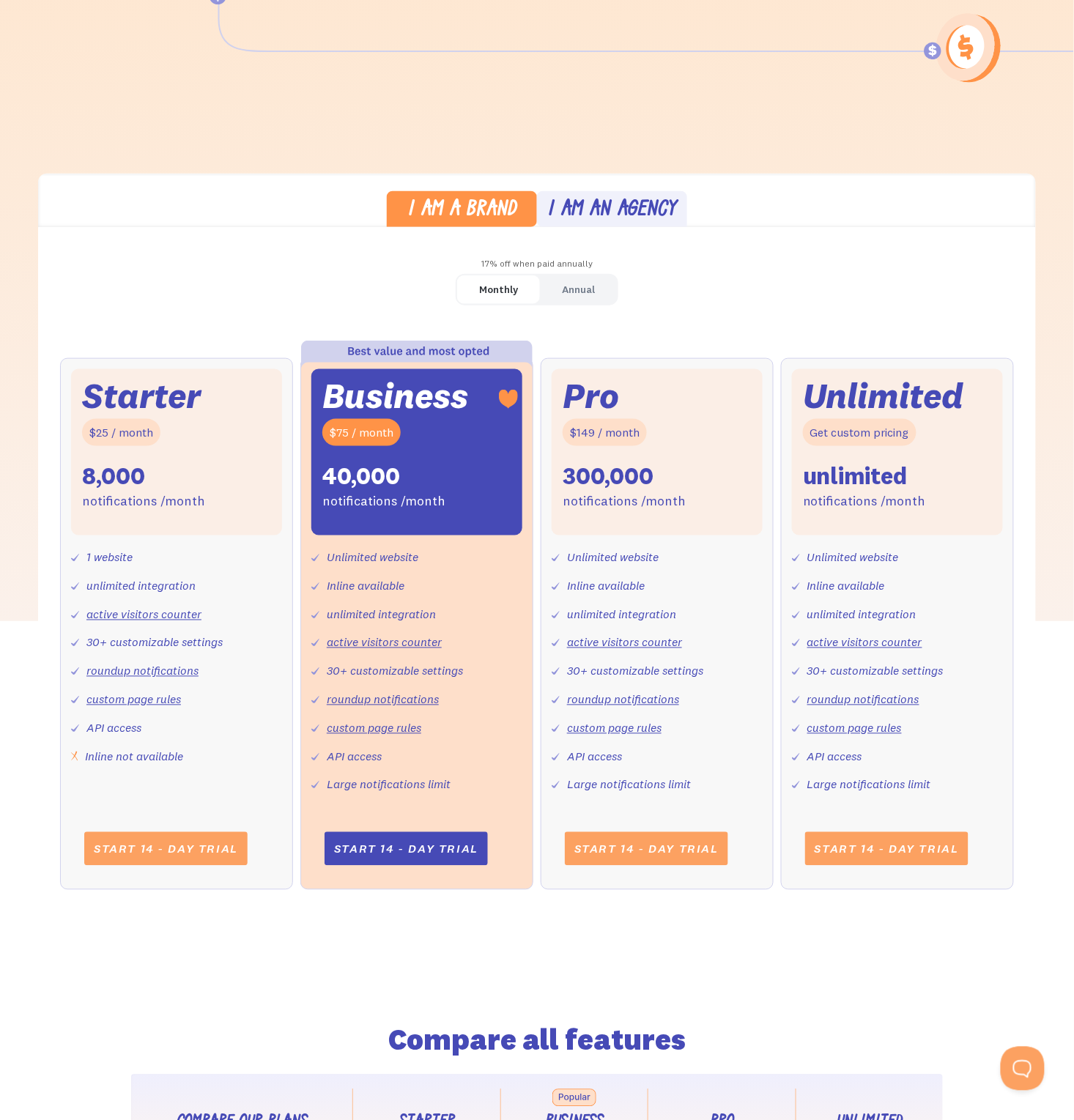
click at [583, 211] on div "I am an agency" at bounding box center [612, 210] width 129 height 21
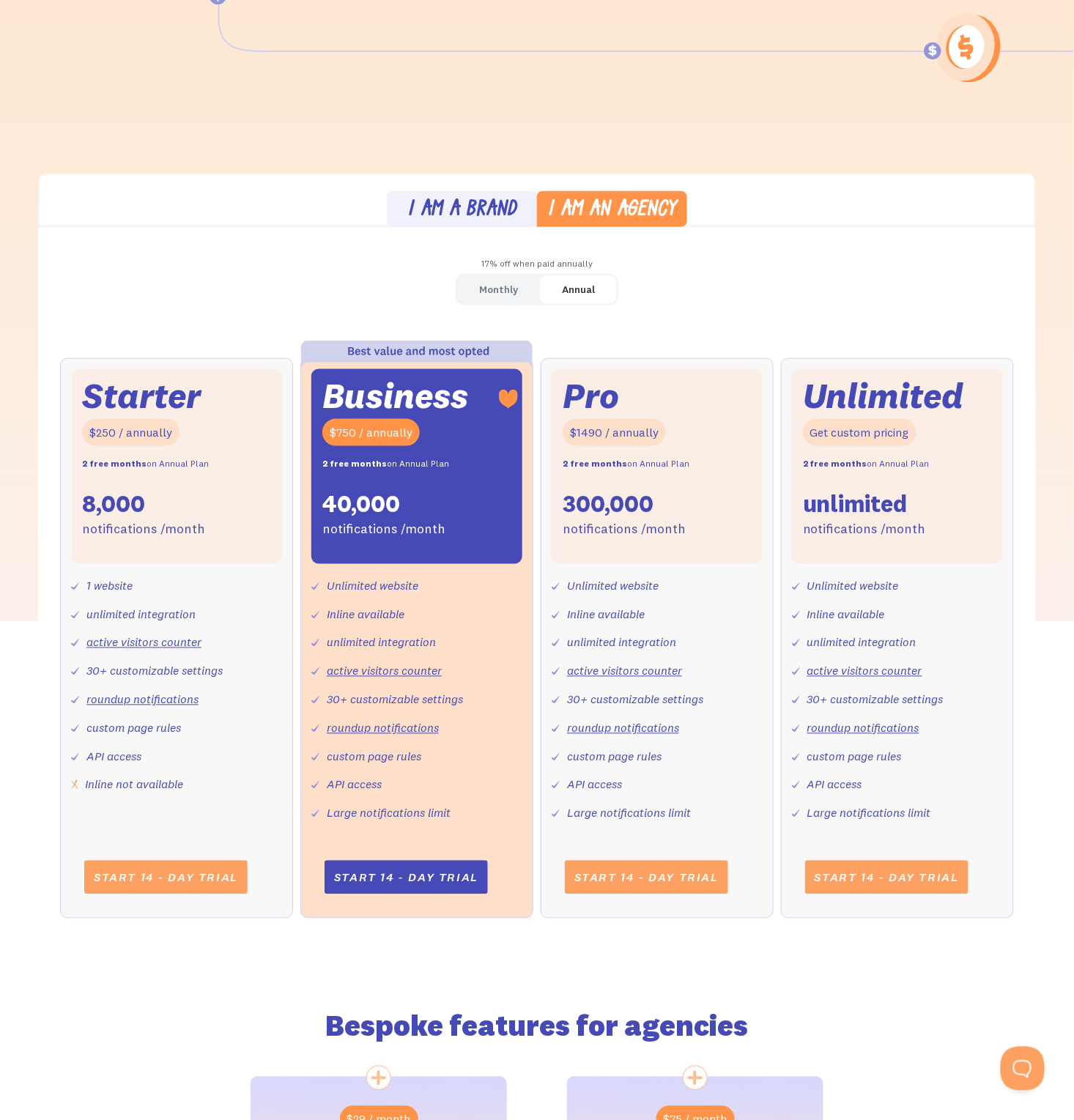
click at [482, 202] on div "I am a brand" at bounding box center [462, 210] width 109 height 21
